Goal: Task Accomplishment & Management: Manage account settings

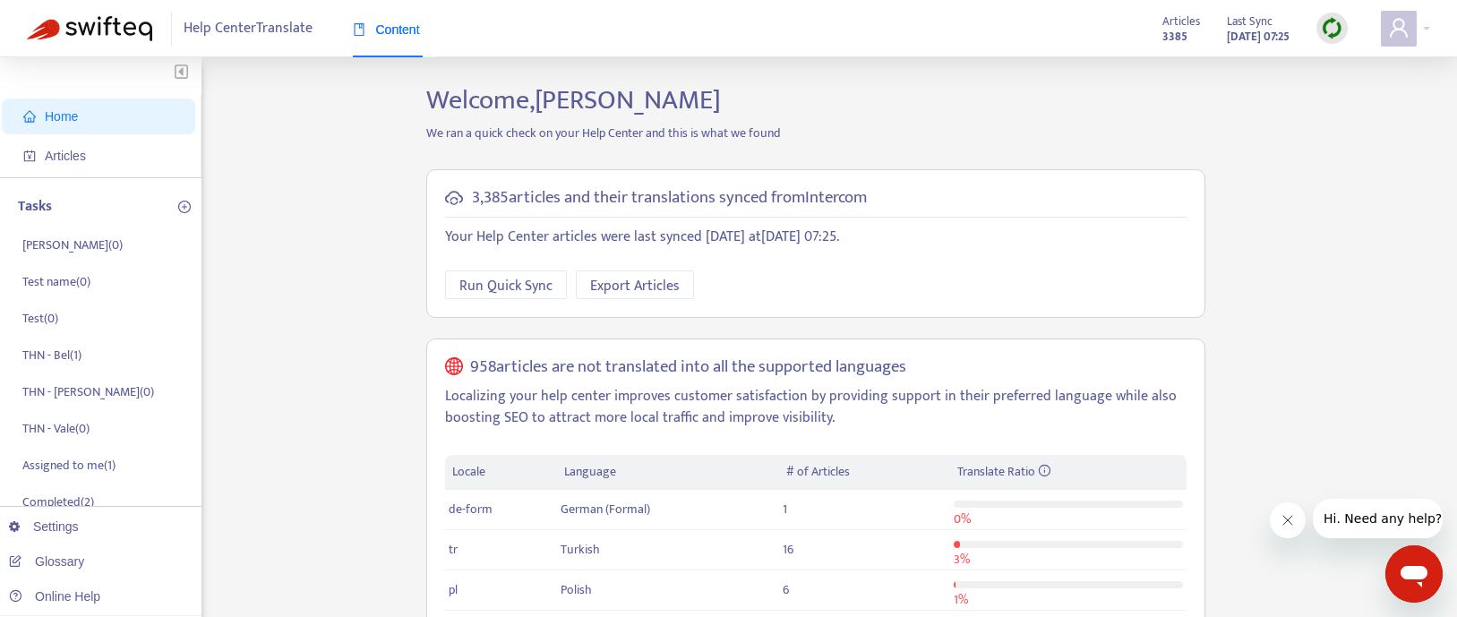
click at [374, 211] on div "Home Articles Tasks [PERSON_NAME] ( 0 ) Test name ( 0 ) Test ( 0 ) THN - Bel ( …" at bounding box center [729, 608] width 1404 height 1048
click at [1245, 40] on strong "[DATE] 07:25" at bounding box center [1258, 37] width 63 height 20
click at [1388, 36] on icon "user" at bounding box center [1398, 27] width 21 height 21
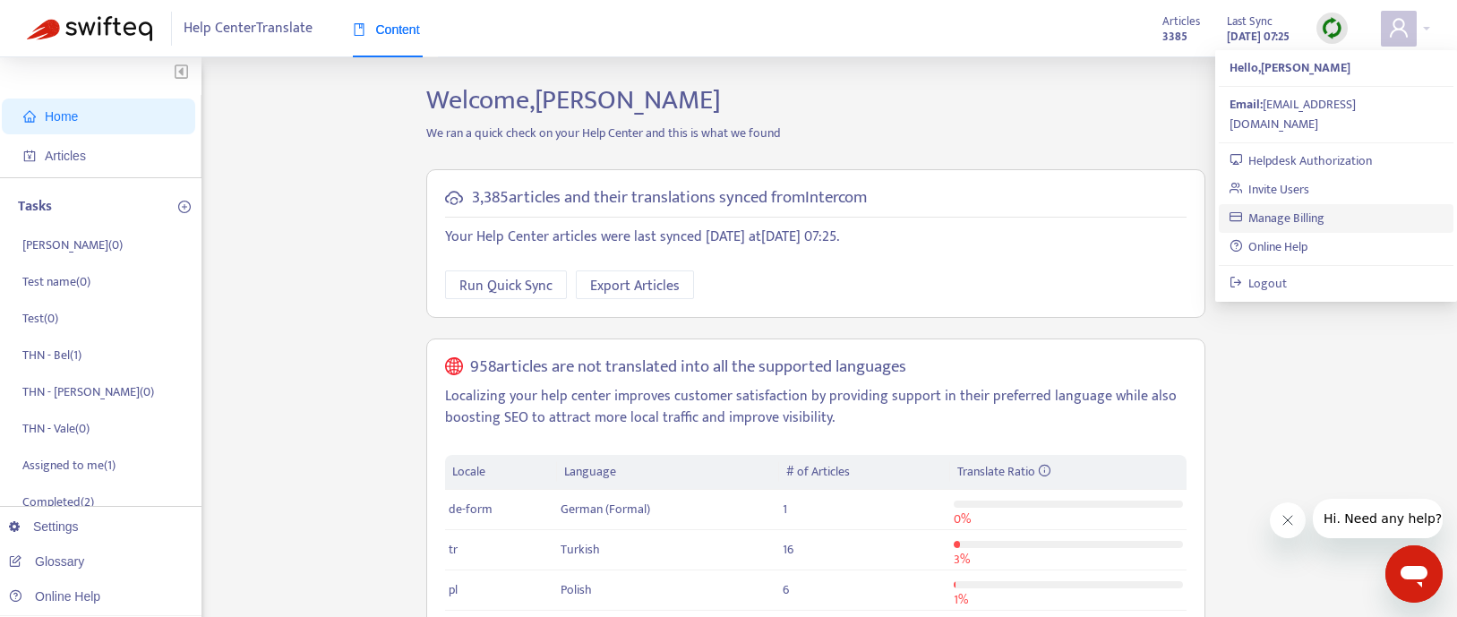
click at [1288, 208] on link "Manage Billing" at bounding box center [1278, 218] width 96 height 21
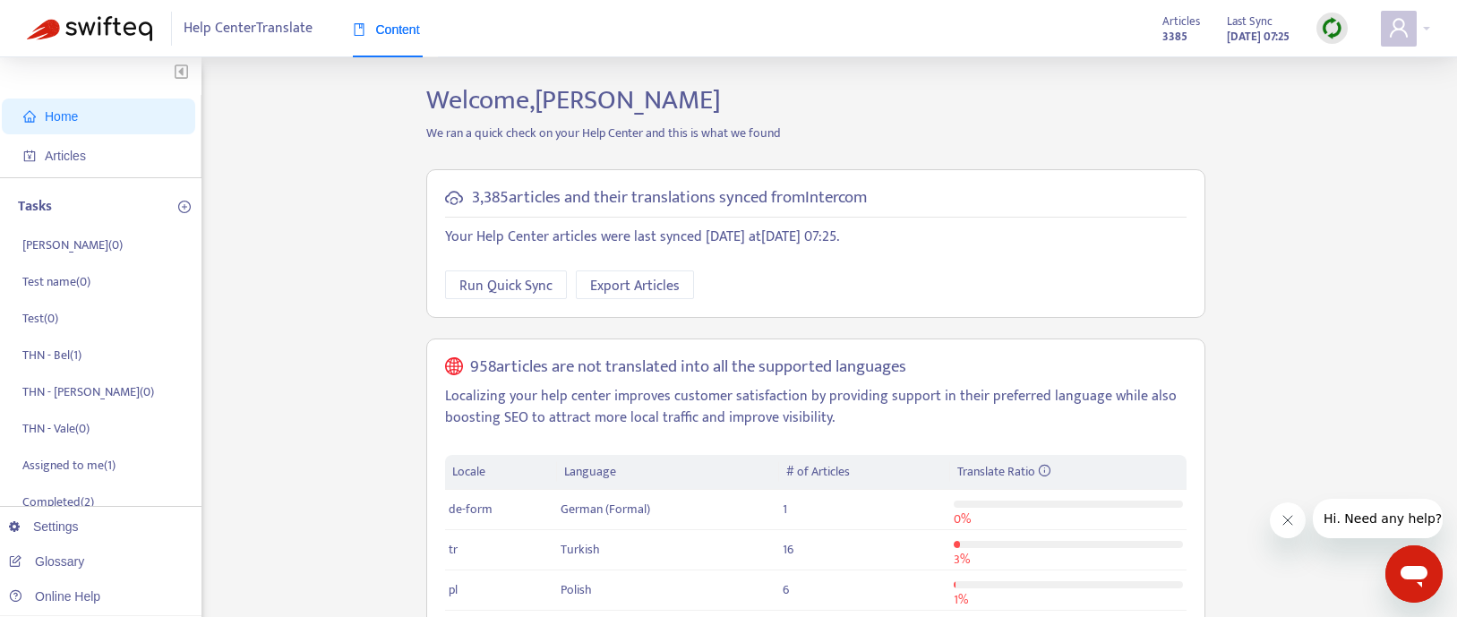
click at [308, 254] on div "Home Articles Tasks [PERSON_NAME] ( 0 ) Test name ( 0 ) Test ( 0 ) THN - Bel ( …" at bounding box center [729, 608] width 1404 height 1048
